Goal: Information Seeking & Learning: Find specific fact

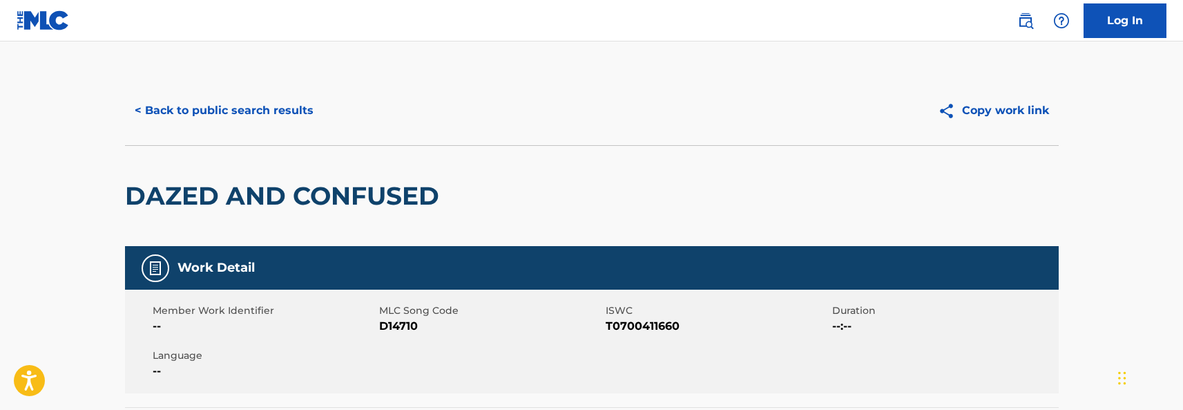
click at [263, 95] on button "< Back to public search results" at bounding box center [224, 110] width 198 height 35
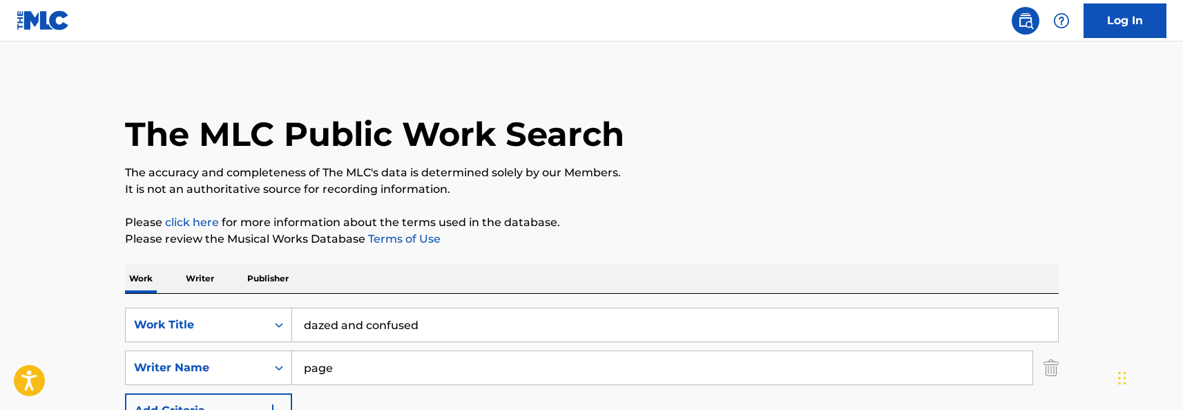
scroll to position [235, 0]
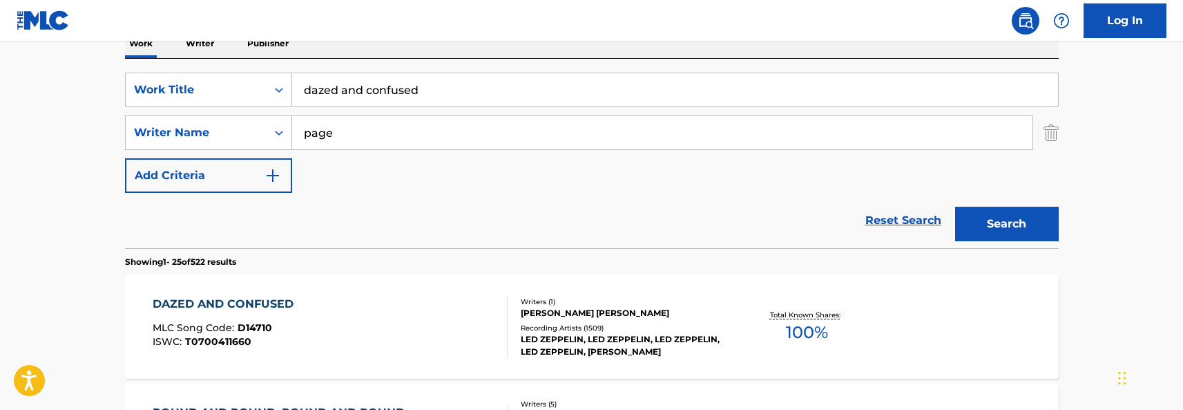
drag, startPoint x: 462, startPoint y: 91, endPoint x: 198, endPoint y: 70, distance: 264.0
click at [198, 71] on div "SearchWithCriteria618c73ed-496c-44e3-8ef8-1539c45ae77e Work Title dazed and con…" at bounding box center [592, 153] width 934 height 189
type input "alien superstar"
drag, startPoint x: 560, startPoint y: 202, endPoint x: 446, endPoint y: 169, distance: 117.9
click at [559, 202] on div "Reset Search Search" at bounding box center [592, 220] width 934 height 55
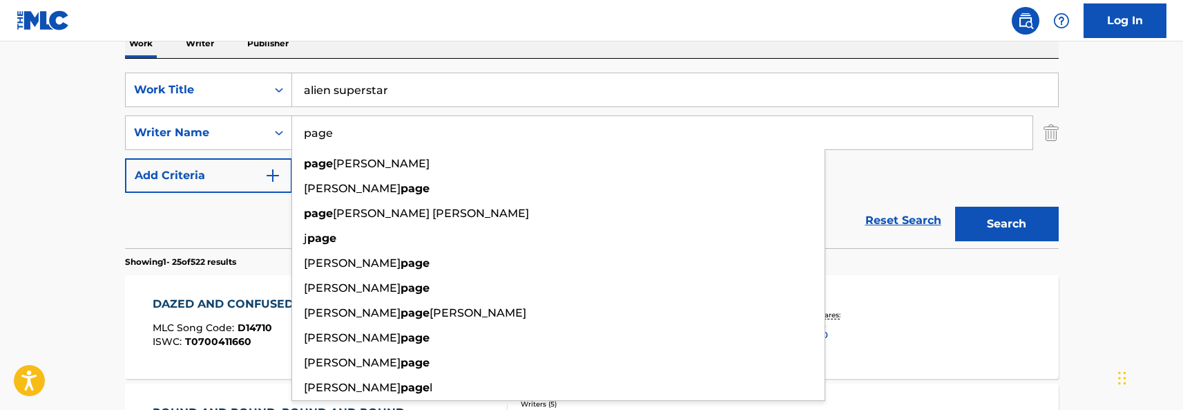
drag, startPoint x: 383, startPoint y: 140, endPoint x: 79, endPoint y: 131, distance: 304.1
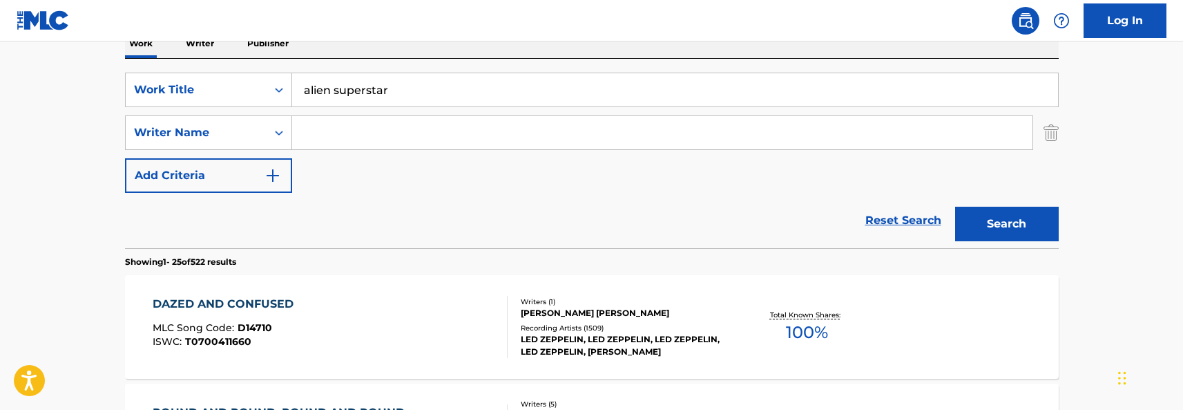
click at [980, 215] on button "Search" at bounding box center [1007, 224] width 104 height 35
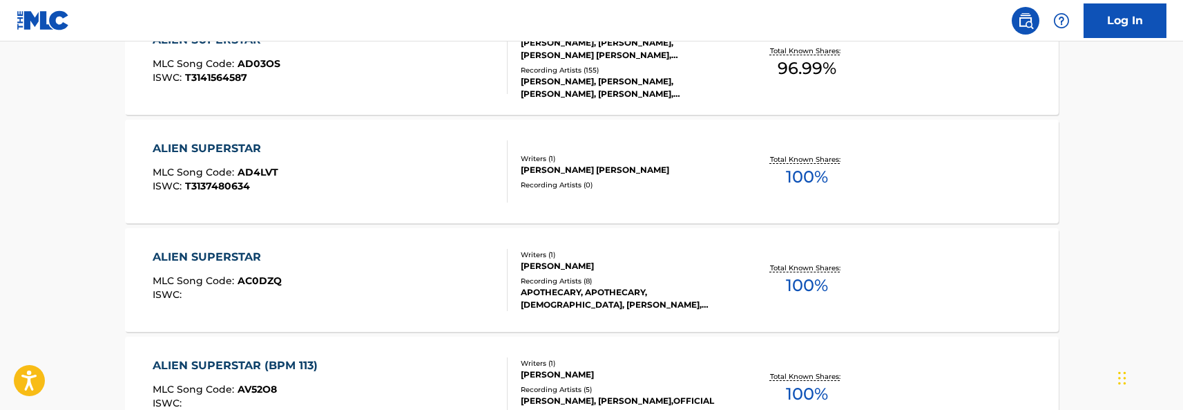
scroll to position [304, 0]
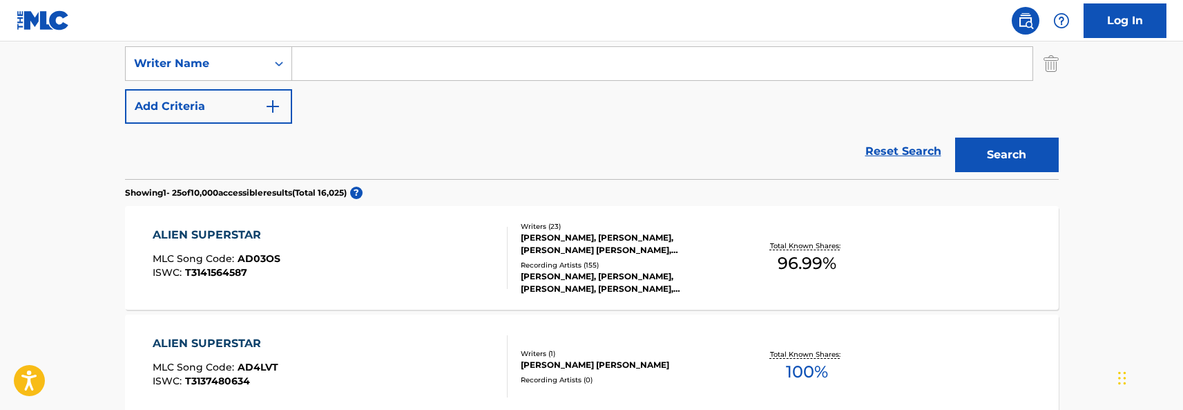
click at [414, 251] on div "ALIEN SUPERSTAR MLC Song Code : AD03OS ISWC : T3141564587" at bounding box center [330, 258] width 355 height 62
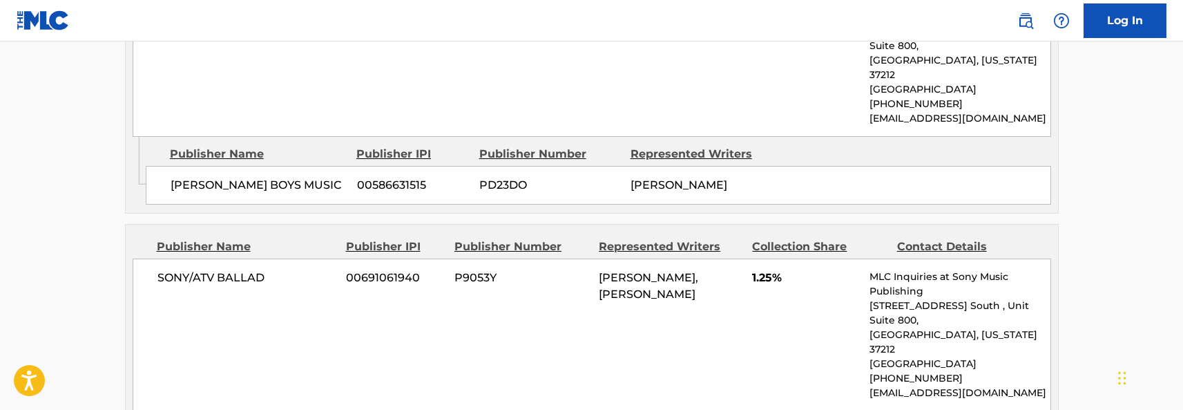
scroll to position [492, 0]
